Goal: Find specific page/section: Find specific page/section

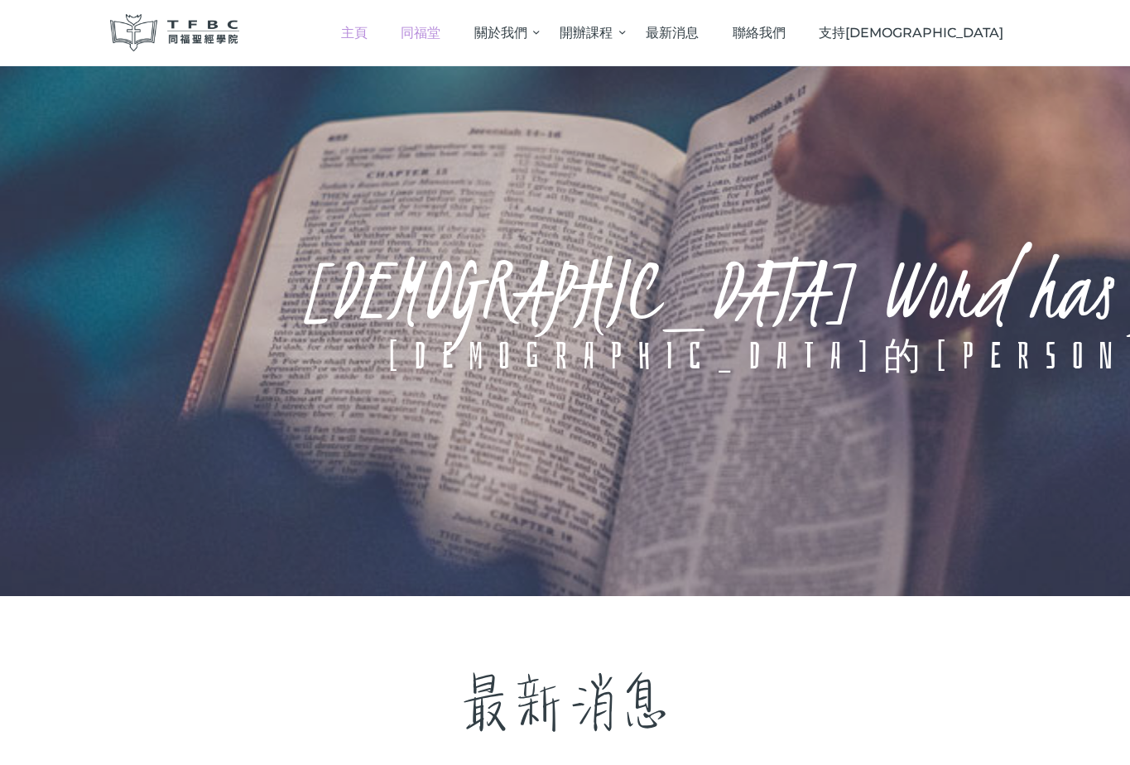
click at [440, 33] on span "同福堂" at bounding box center [421, 33] width 40 height 16
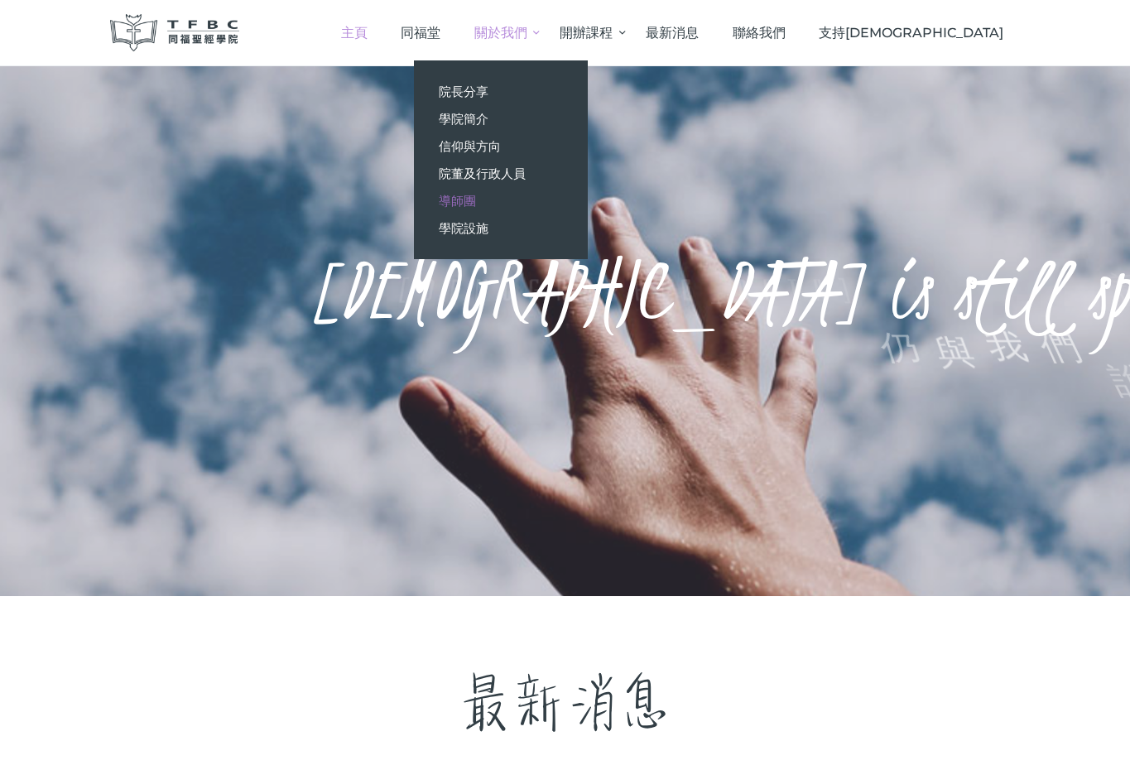
click at [476, 195] on span "導師團" at bounding box center [457, 201] width 37 height 16
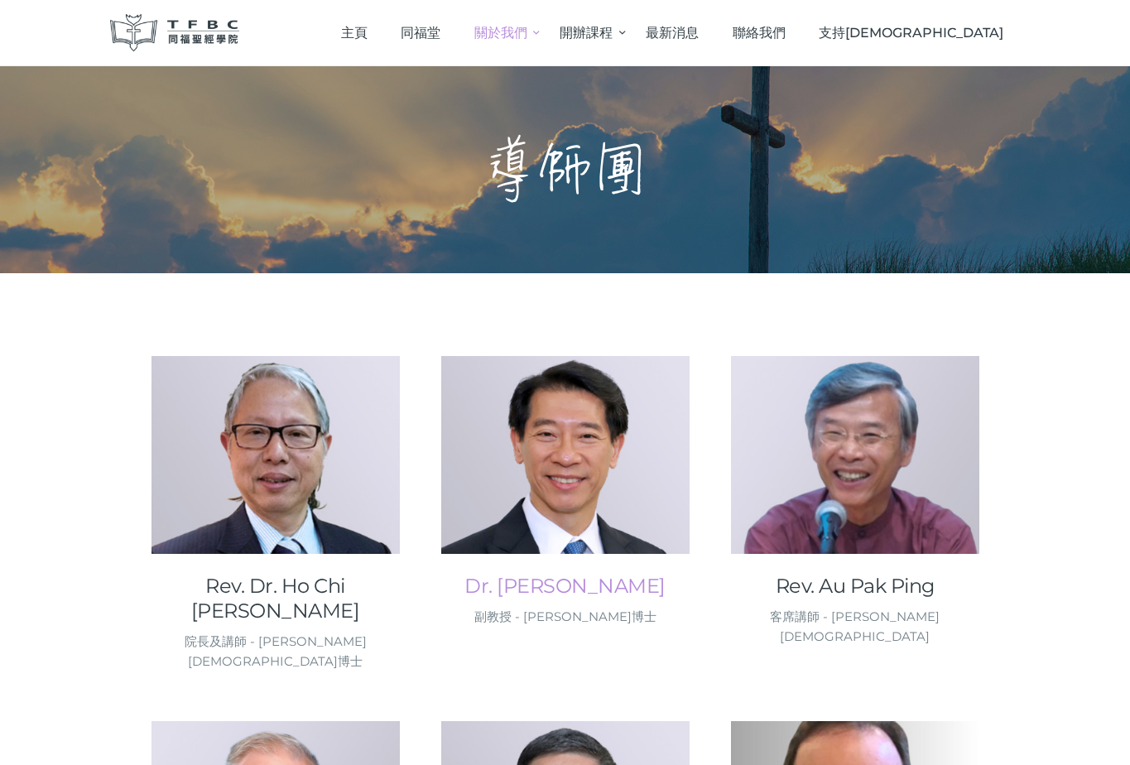
click at [545, 587] on link "Dr. [PERSON_NAME]" at bounding box center [565, 586] width 248 height 25
